Goal: Task Accomplishment & Management: Manage account settings

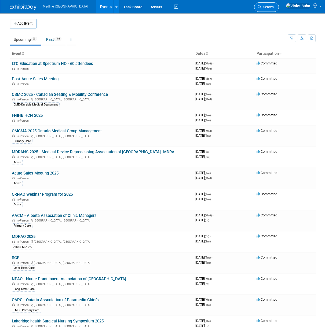
click at [274, 8] on span "Search" at bounding box center [267, 7] width 12 height 4
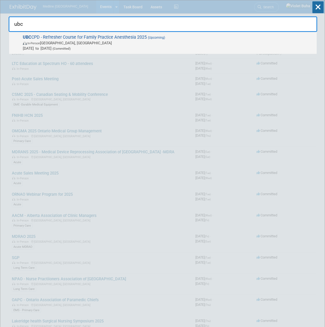
type input "ubc"
click at [102, 40] on span "UBC CPD - Refresher Course for Family Practice Anesthesia 2025 (Upcoming) In-Pe…" at bounding box center [167, 43] width 293 height 16
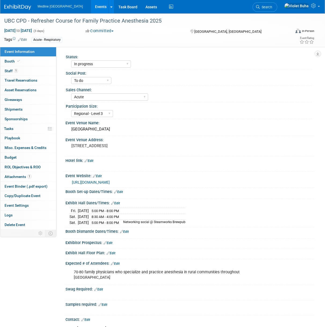
select select "In progress"
select select "To do"
select select "Acute"
select select "Regional - Level 3"
click at [93, 163] on link "Edit" at bounding box center [89, 161] width 9 height 4
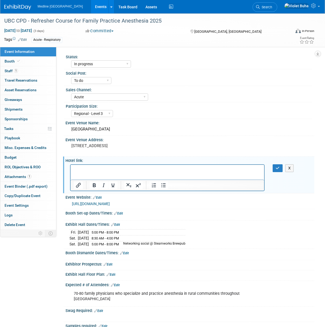
paste body "Rich Text Area. Press ALT-0 for help."
click at [278, 170] on icon "button" at bounding box center [278, 168] width 4 height 4
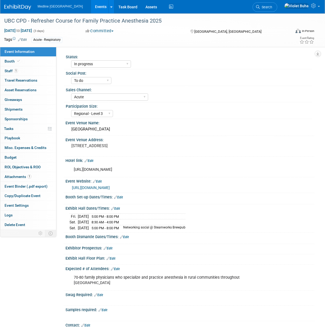
click at [19, 8] on img at bounding box center [17, 7] width 27 height 5
